Goal: Task Accomplishment & Management: Manage account settings

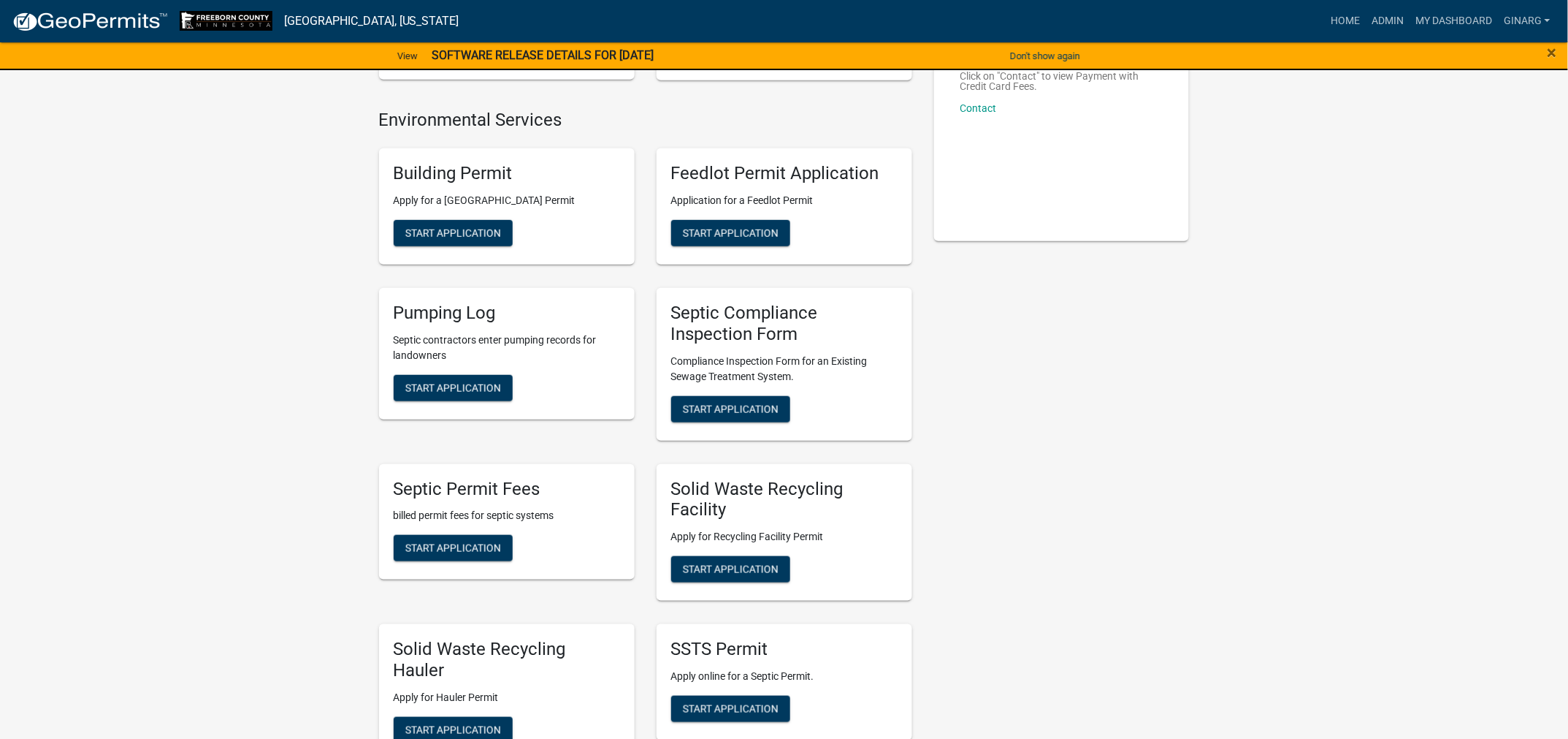
scroll to position [219, 0]
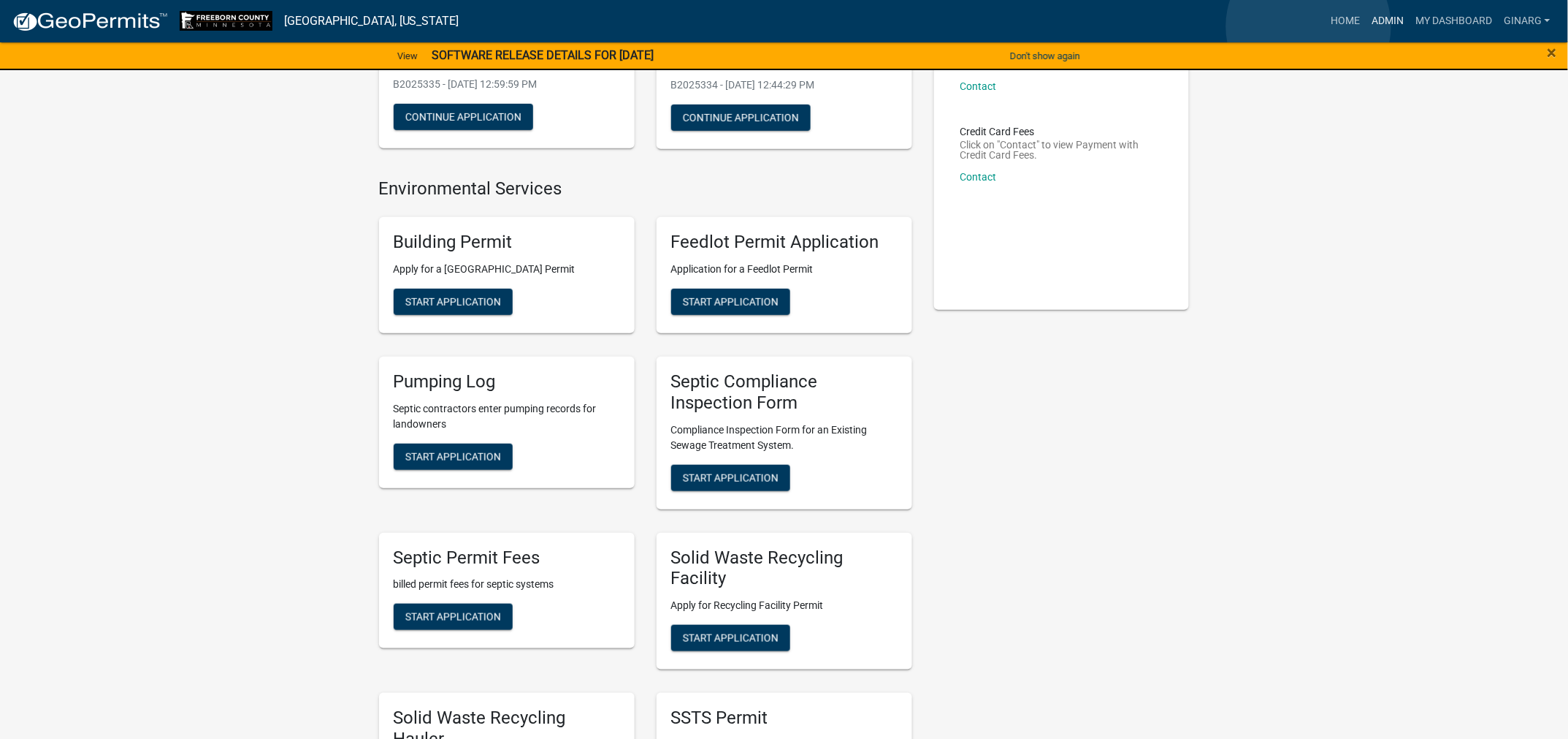
click at [1366, 27] on link "Admin" at bounding box center [1387, 21] width 44 height 27
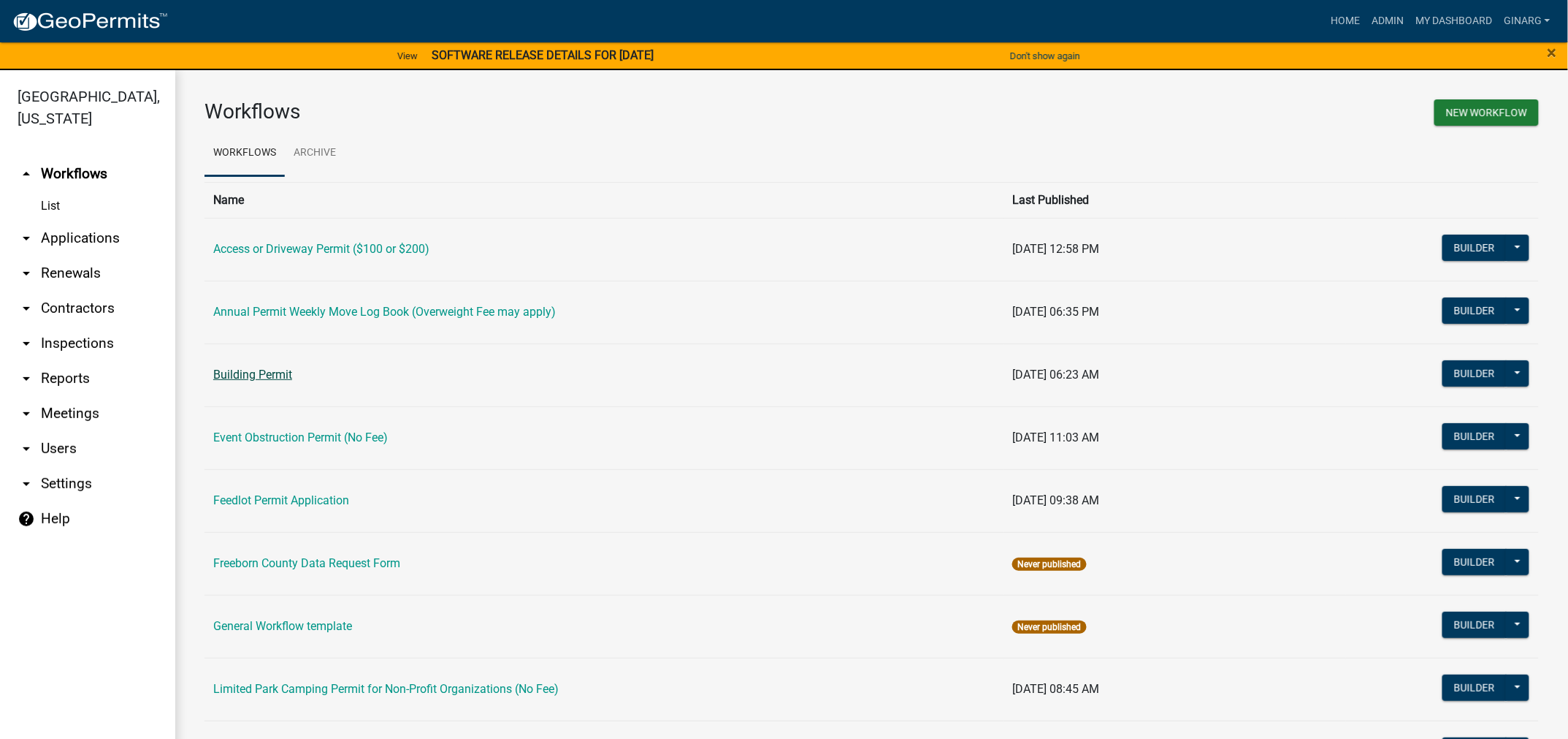
click at [245, 382] on link "Building Permit" at bounding box center [253, 375] width 79 height 14
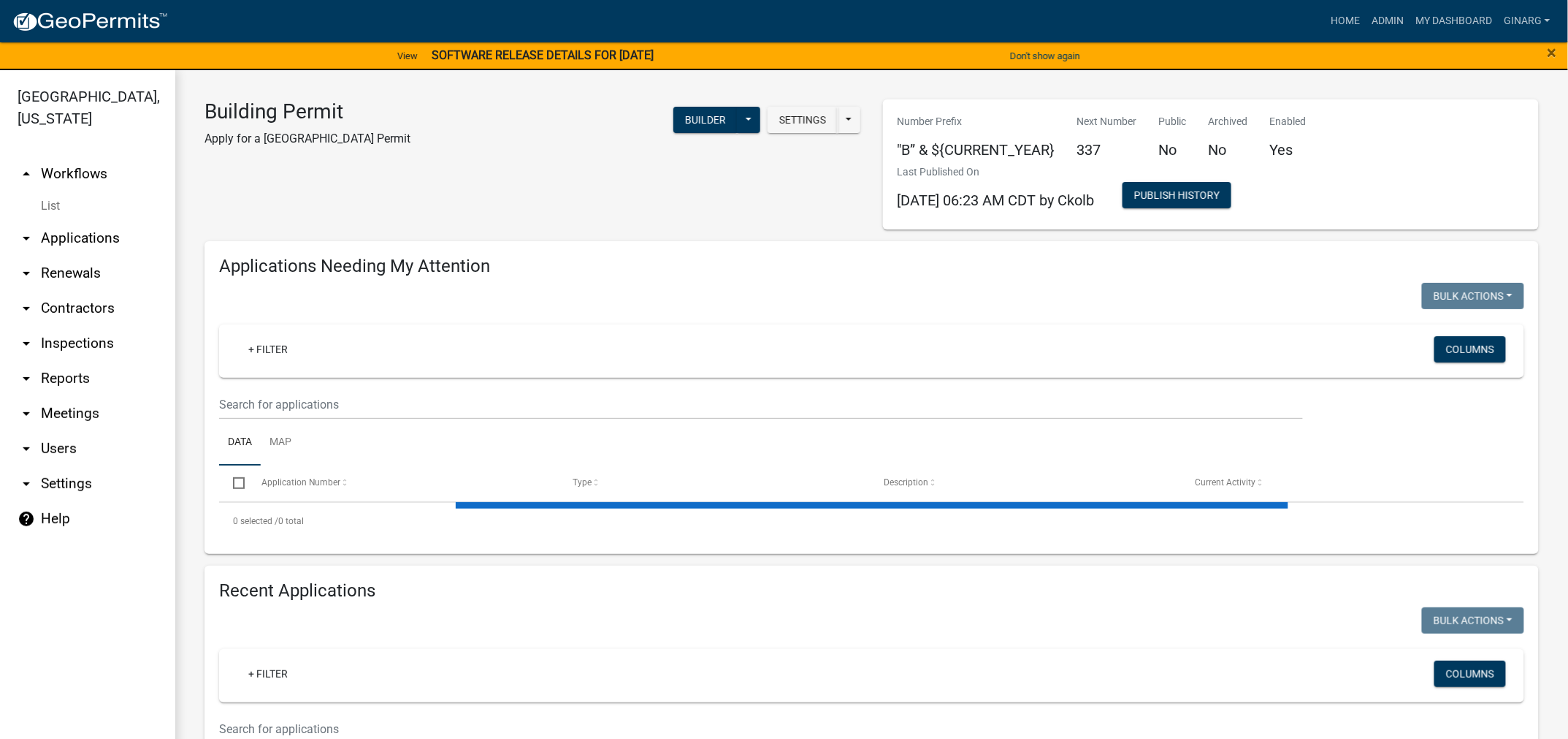
select select "3: 100"
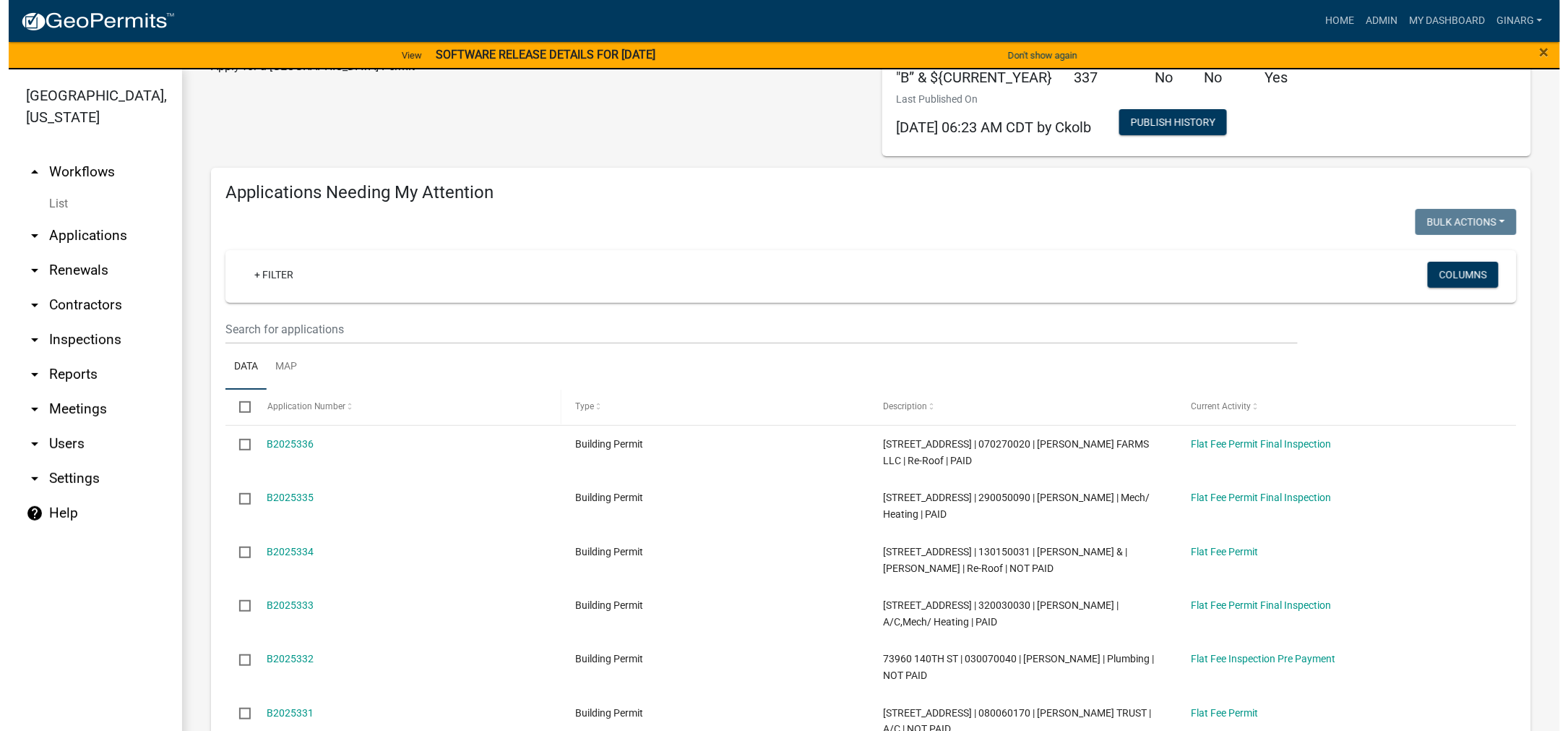
scroll to position [109, 0]
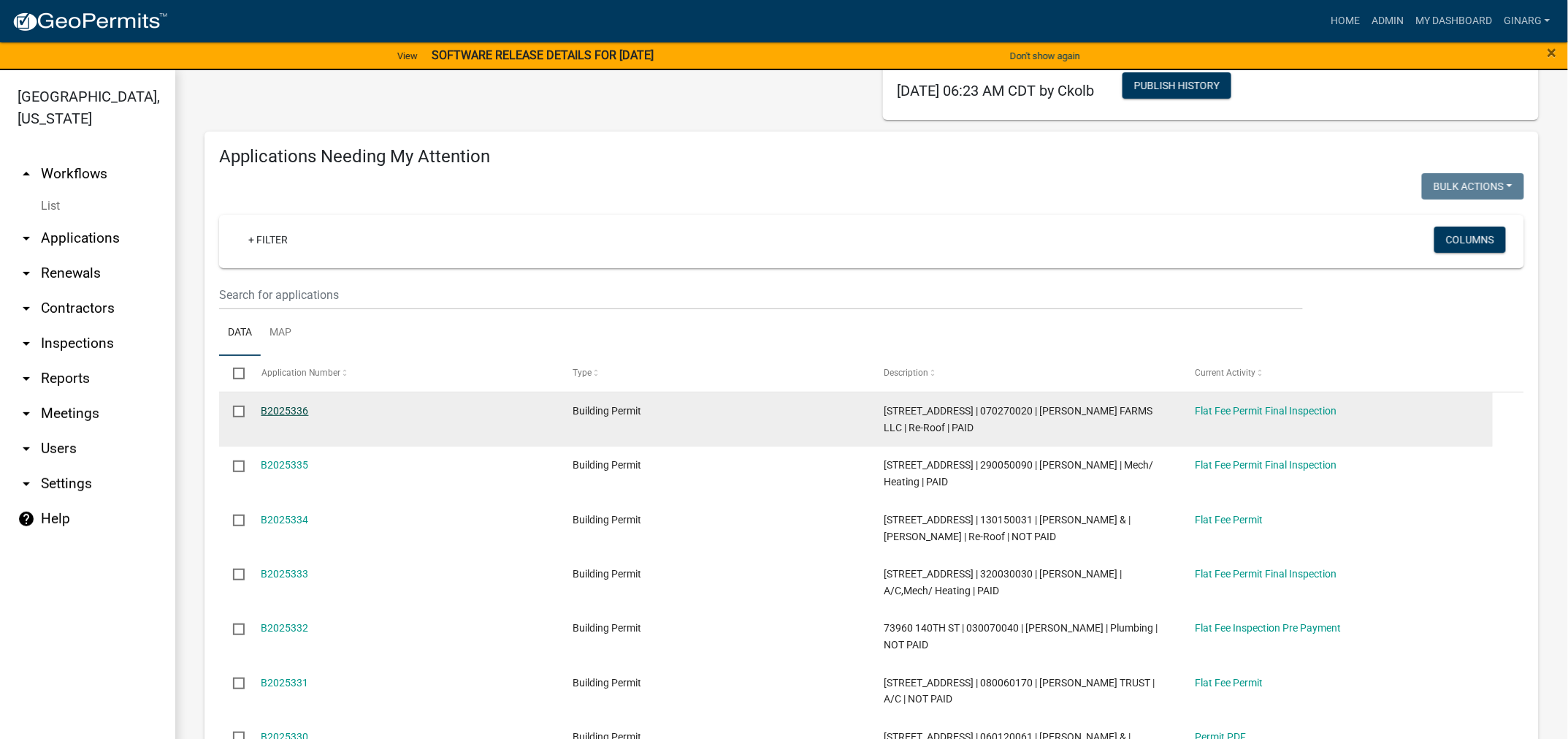
click at [309, 417] on link "B2025336" at bounding box center [284, 411] width 47 height 12
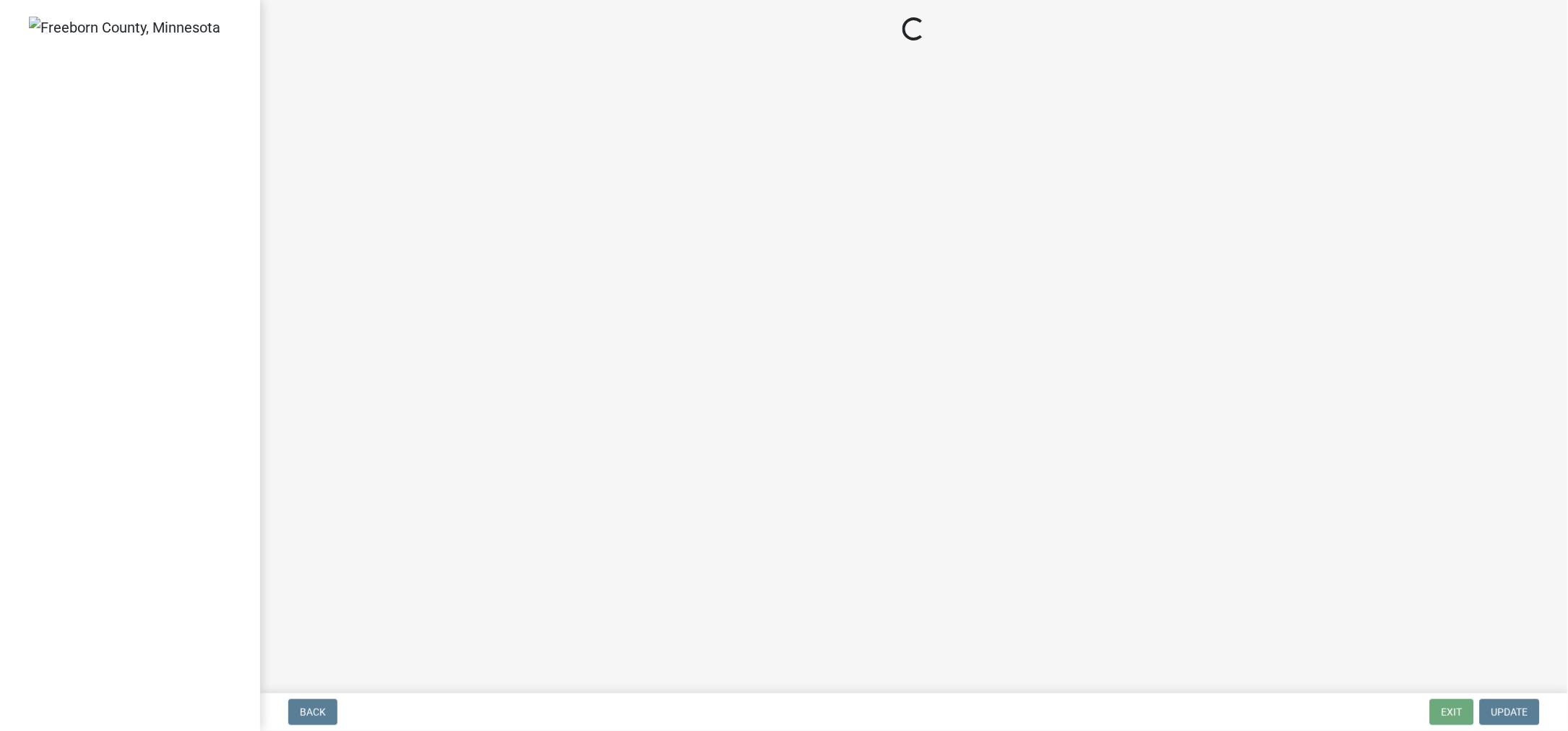
select select "3613e5d6-c0da-40a7-83d4-d5638b2e6124"
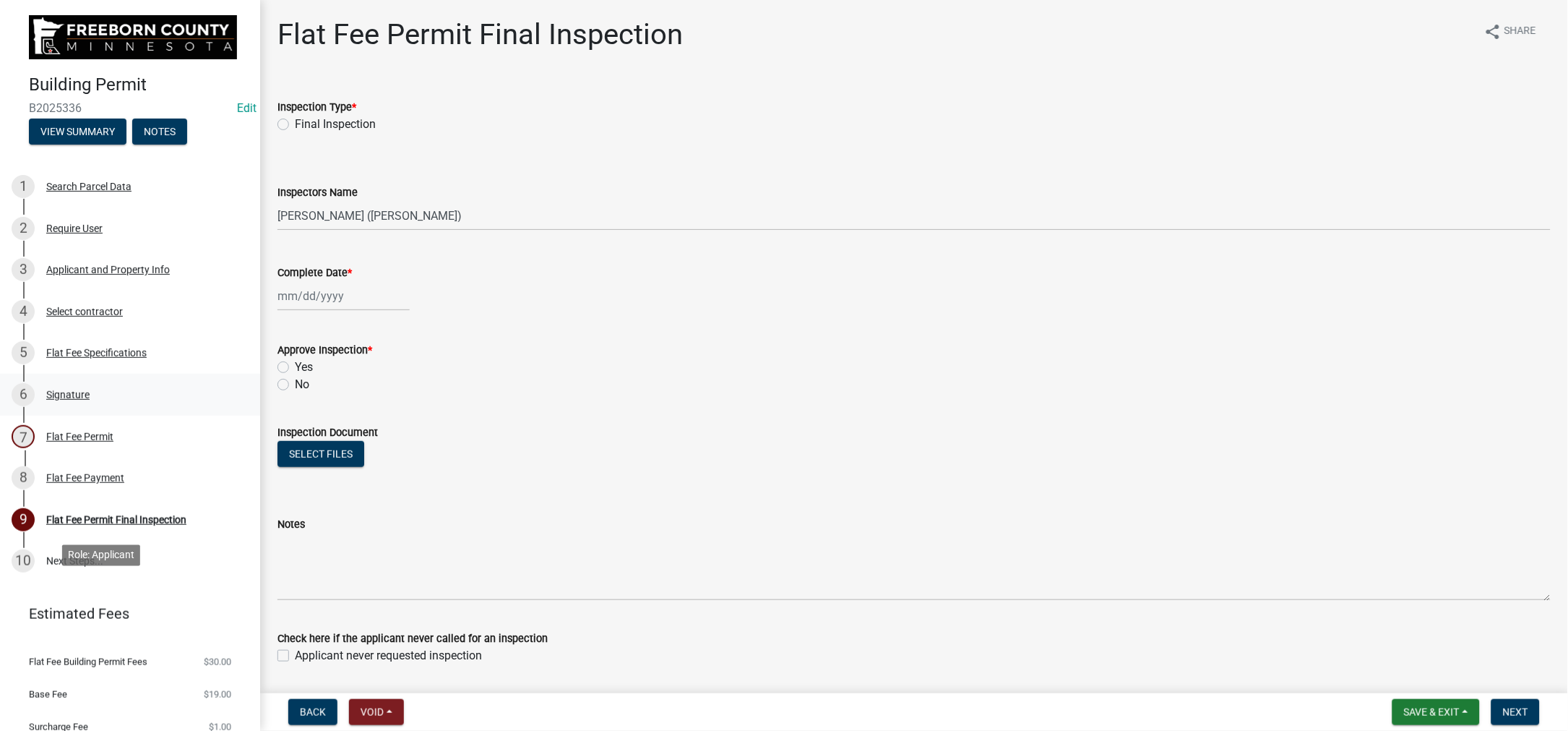
click at [90, 399] on div "Signature" at bounding box center [68, 394] width 43 height 10
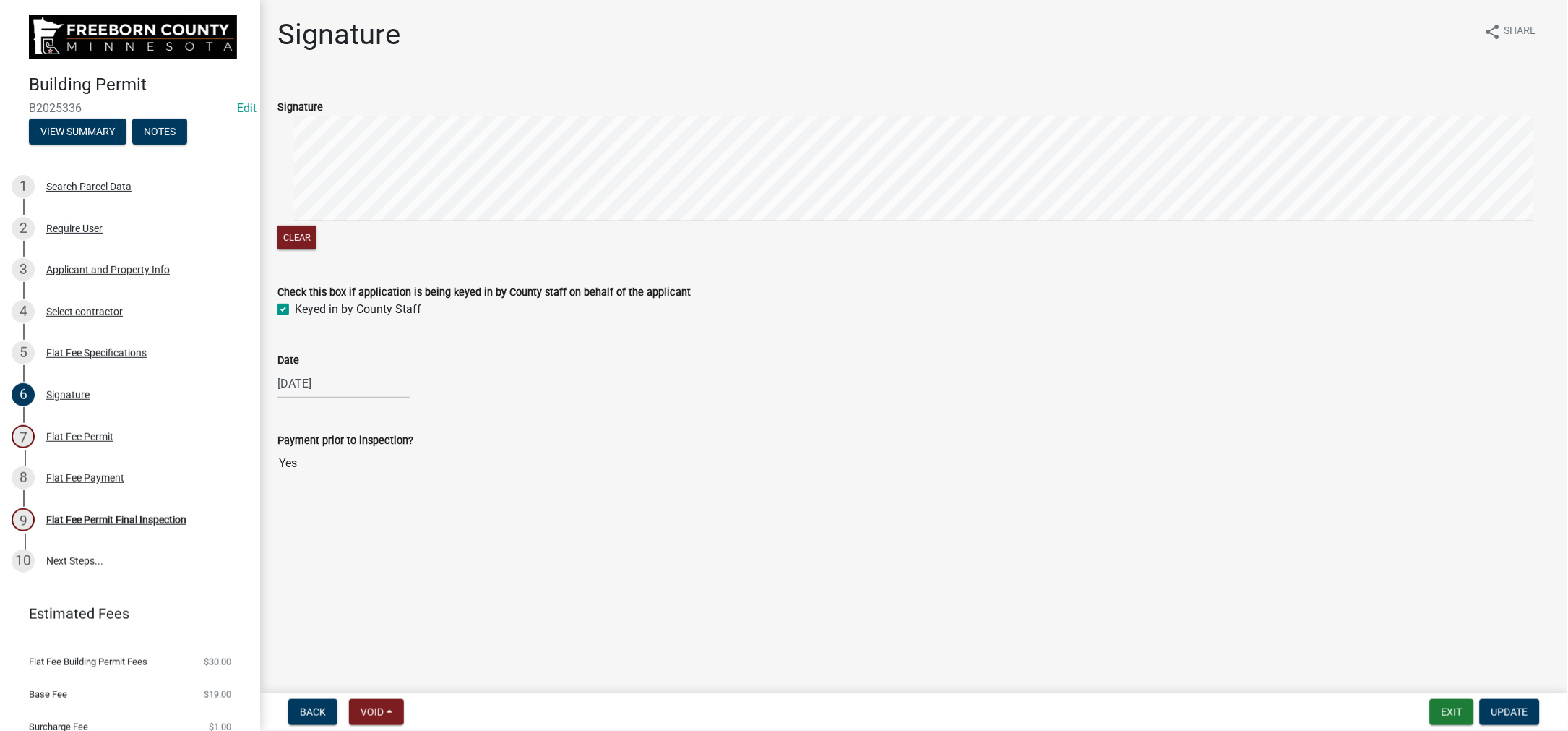
scroll to position [52, 0]
click at [90, 399] on div "Signature" at bounding box center [68, 394] width 43 height 10
click at [95, 442] on div "Flat Fee Permit" at bounding box center [80, 437] width 67 height 10
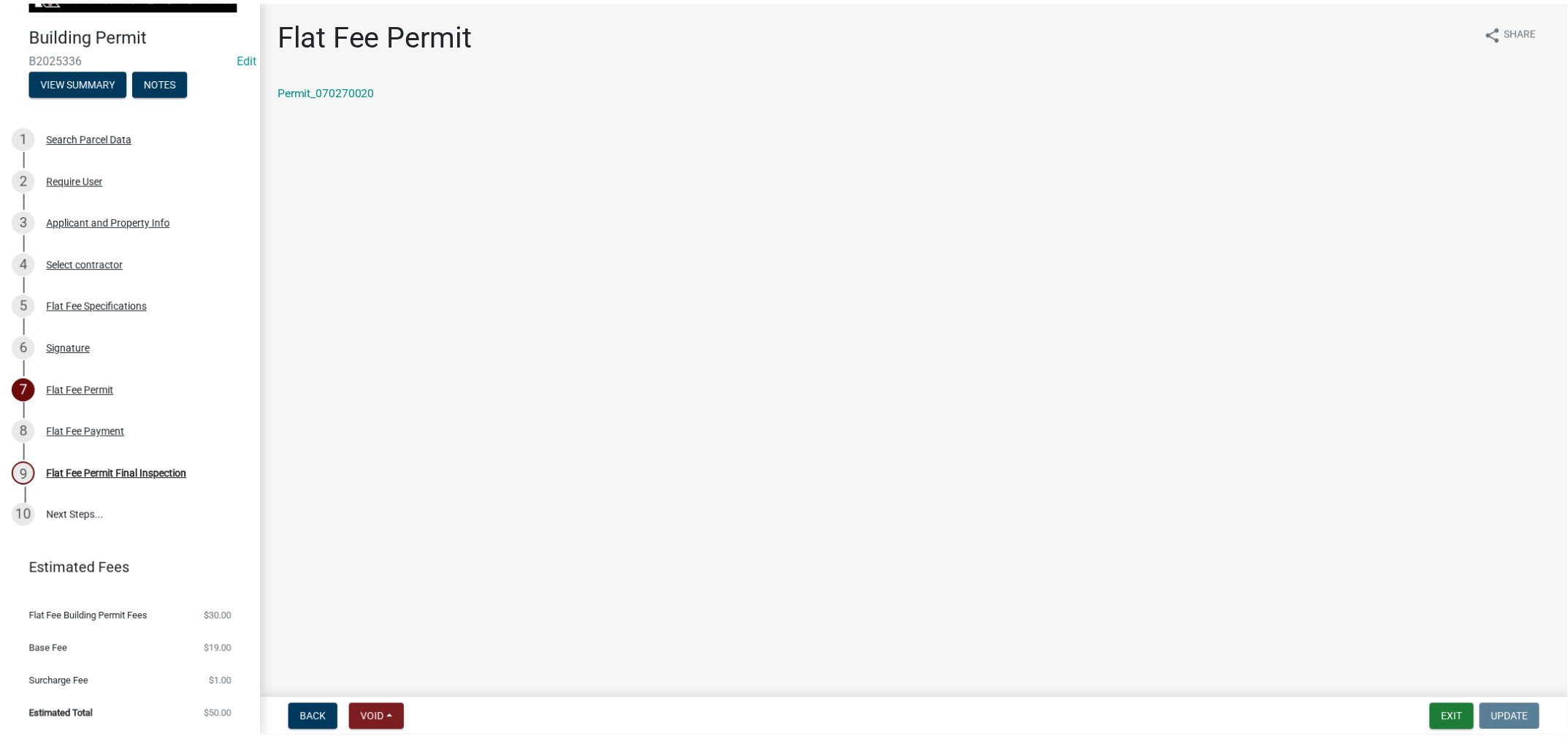
scroll to position [532, 0]
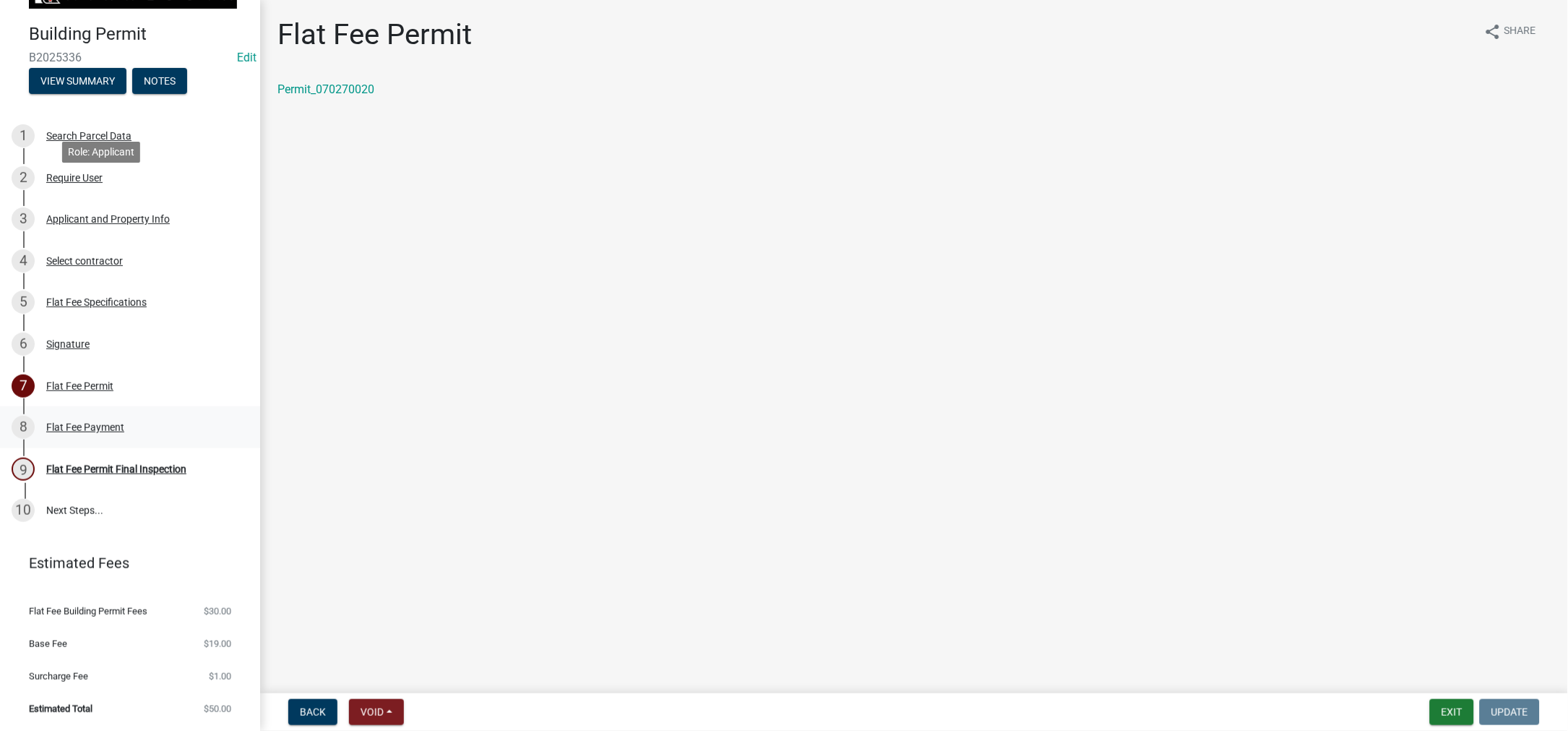
click at [125, 422] on div "Flat Fee Payment" at bounding box center [86, 427] width 78 height 10
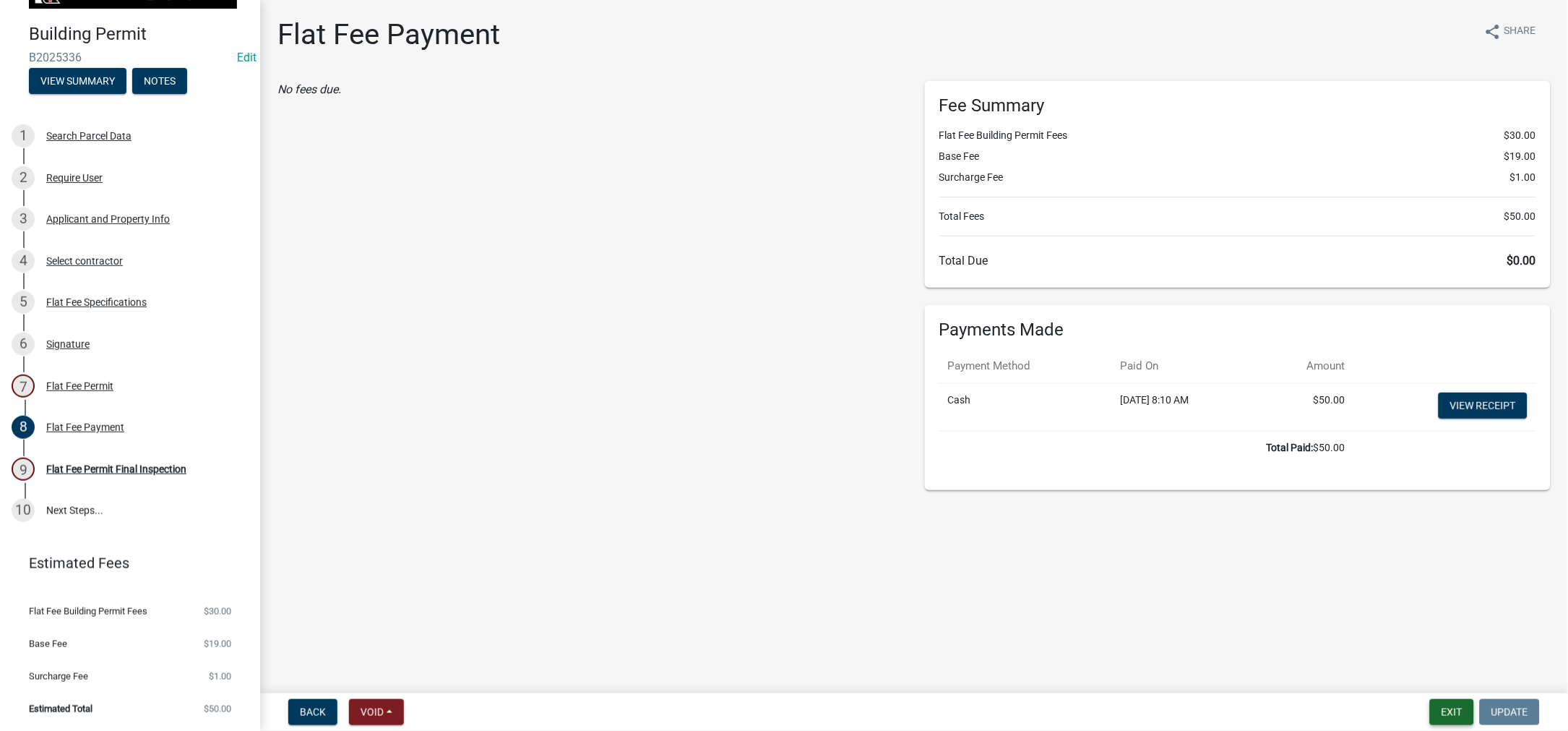
click at [1430, 699] on button "Exit" at bounding box center [1452, 711] width 44 height 26
